Goal: Task Accomplishment & Management: Manage account settings

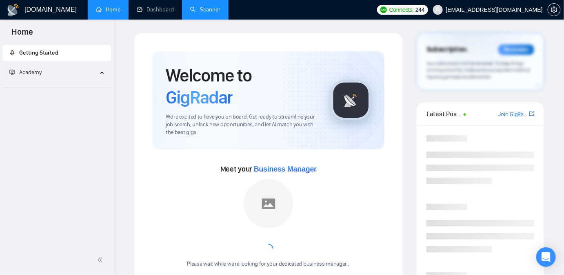
click at [197, 11] on link "Scanner" at bounding box center [205, 9] width 30 height 7
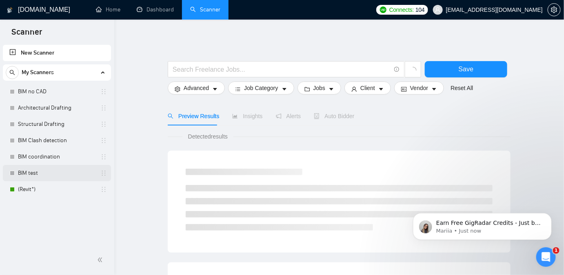
click at [40, 168] on link "BIM test" at bounding box center [57, 173] width 78 height 16
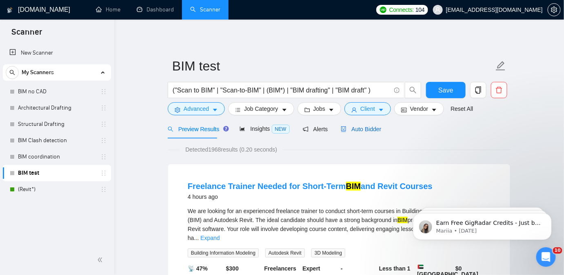
click at [355, 130] on span "Auto Bidder" at bounding box center [361, 129] width 40 height 7
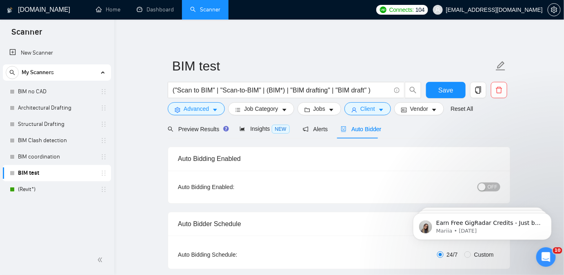
checkbox input "true"
click at [493, 193] on div "OFF" at bounding box center [446, 187] width 107 height 13
click at [487, 190] on button "OFF" at bounding box center [488, 187] width 23 height 9
click at [443, 93] on span "Save" at bounding box center [445, 90] width 15 height 10
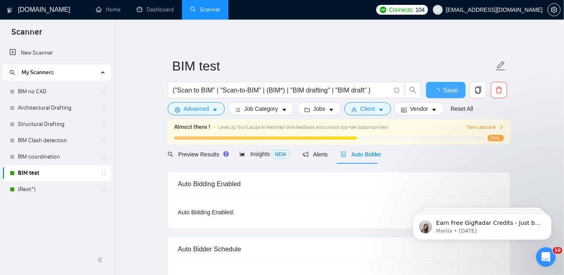
checkbox input "true"
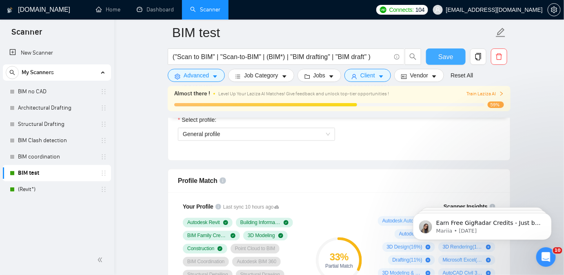
scroll to position [477, 0]
